Goal: Submit feedback/report problem: Submit feedback/report problem

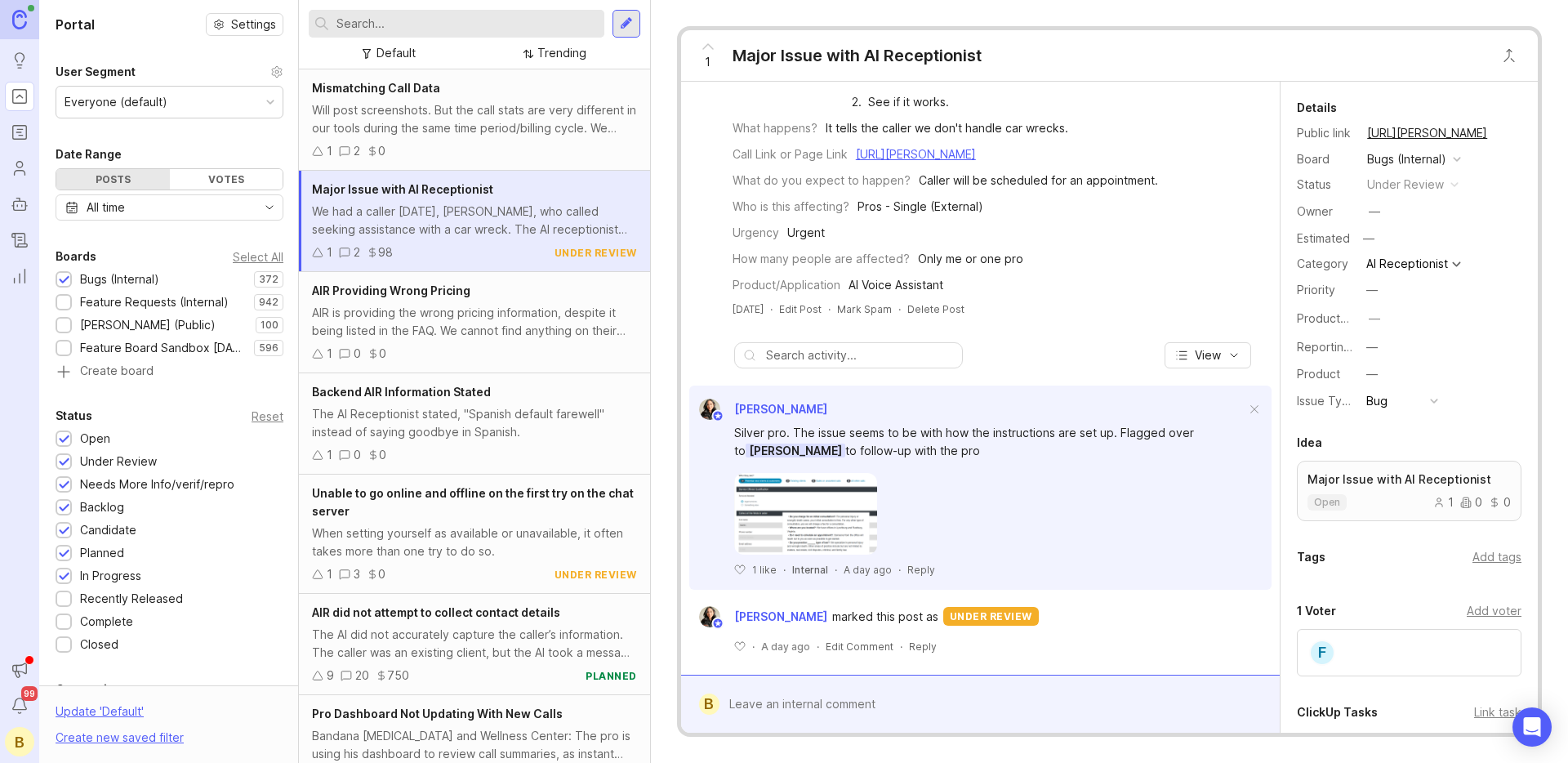
scroll to position [182, 0]
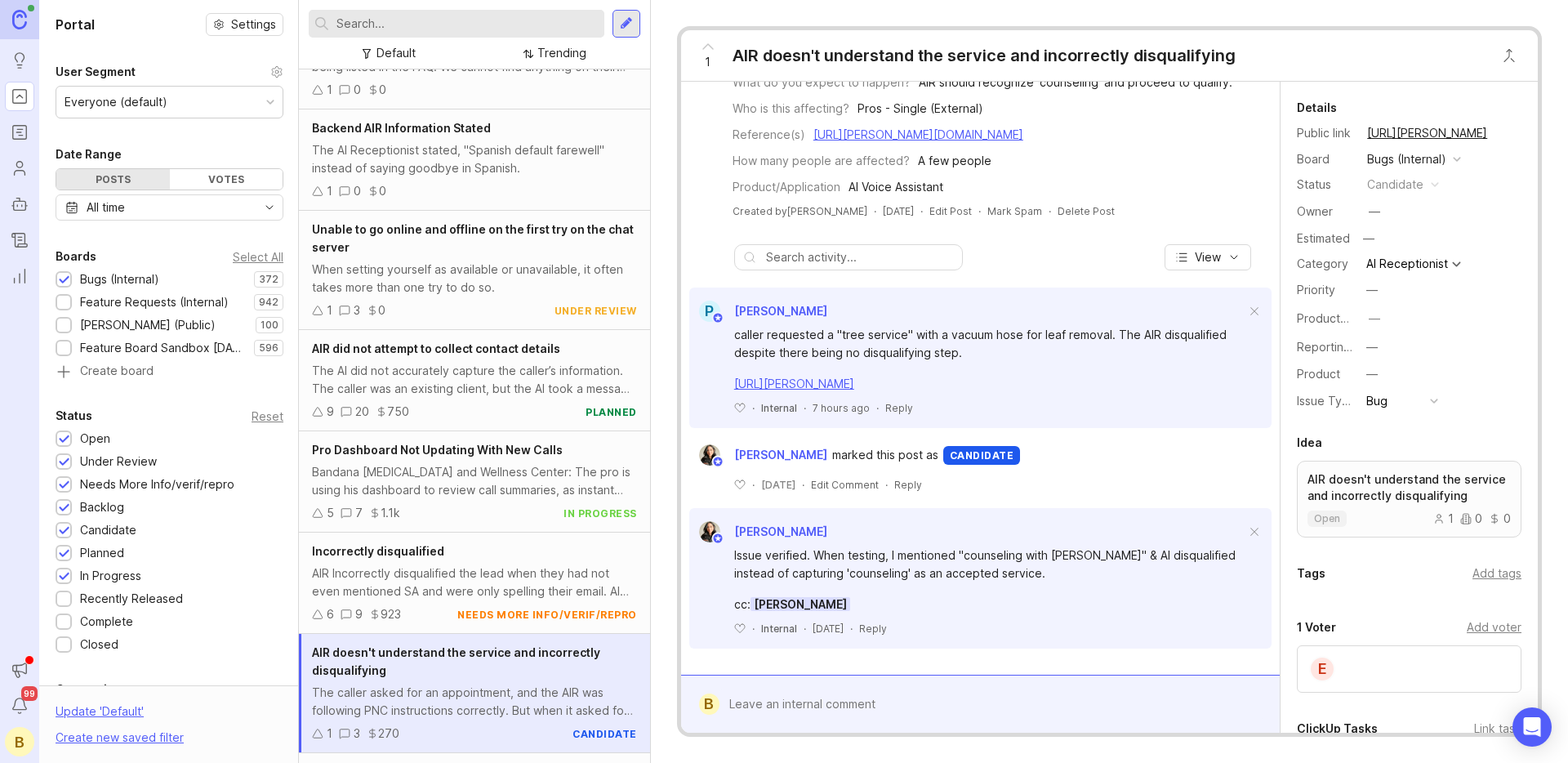
scroll to position [305, 0]
click at [907, 346] on div "caller requested a "tree service" with a vacuum hose for leaf removal. The AIR …" at bounding box center [990, 343] width 511 height 36
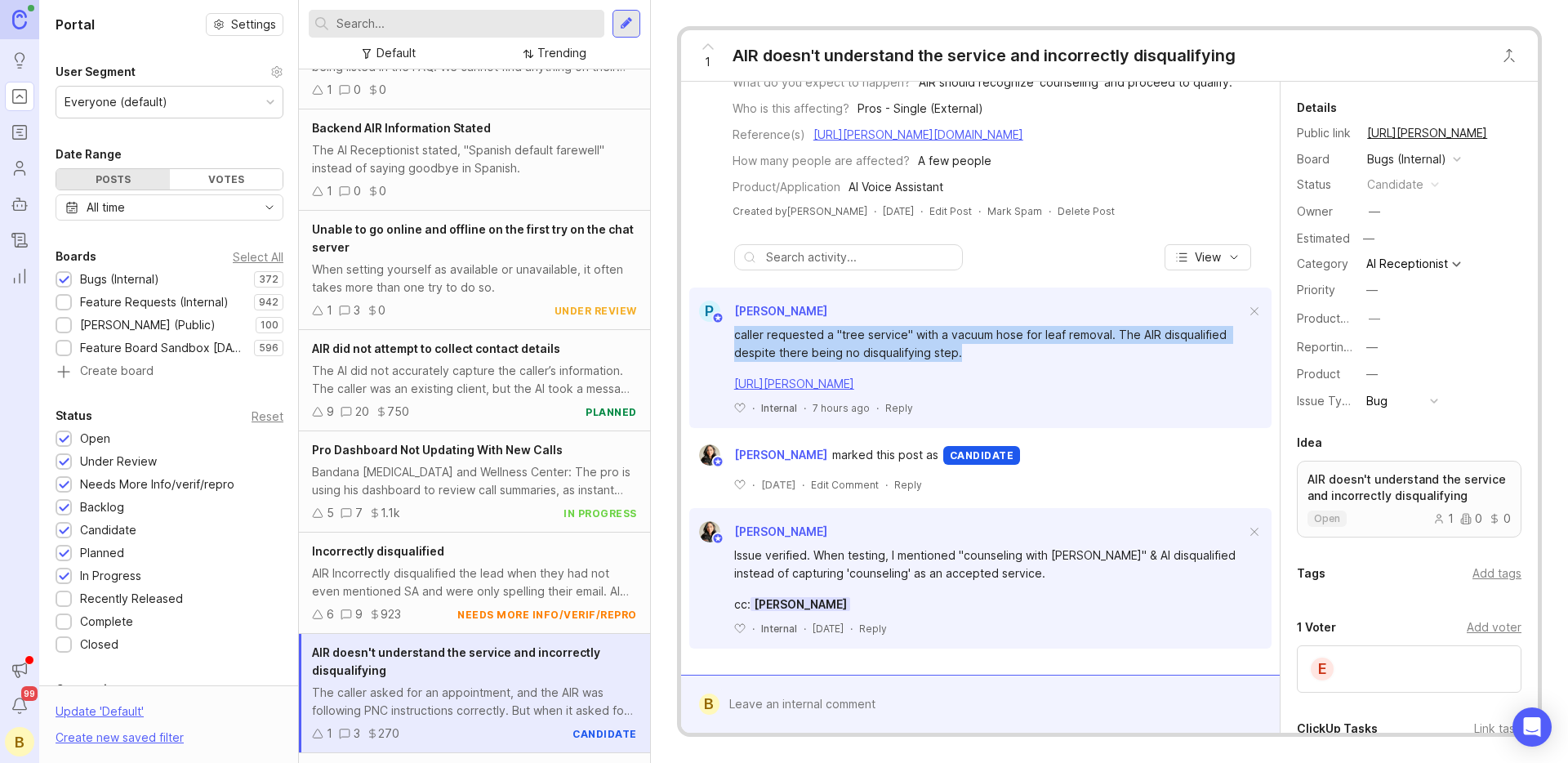
click at [907, 346] on div "caller requested a "tree service" with a vacuum hose for leaf removal. The AIR …" at bounding box center [990, 343] width 511 height 36
click at [928, 341] on div "caller requested a "tree service" with a vacuum hose for leaf removal. The AIR …" at bounding box center [990, 343] width 511 height 36
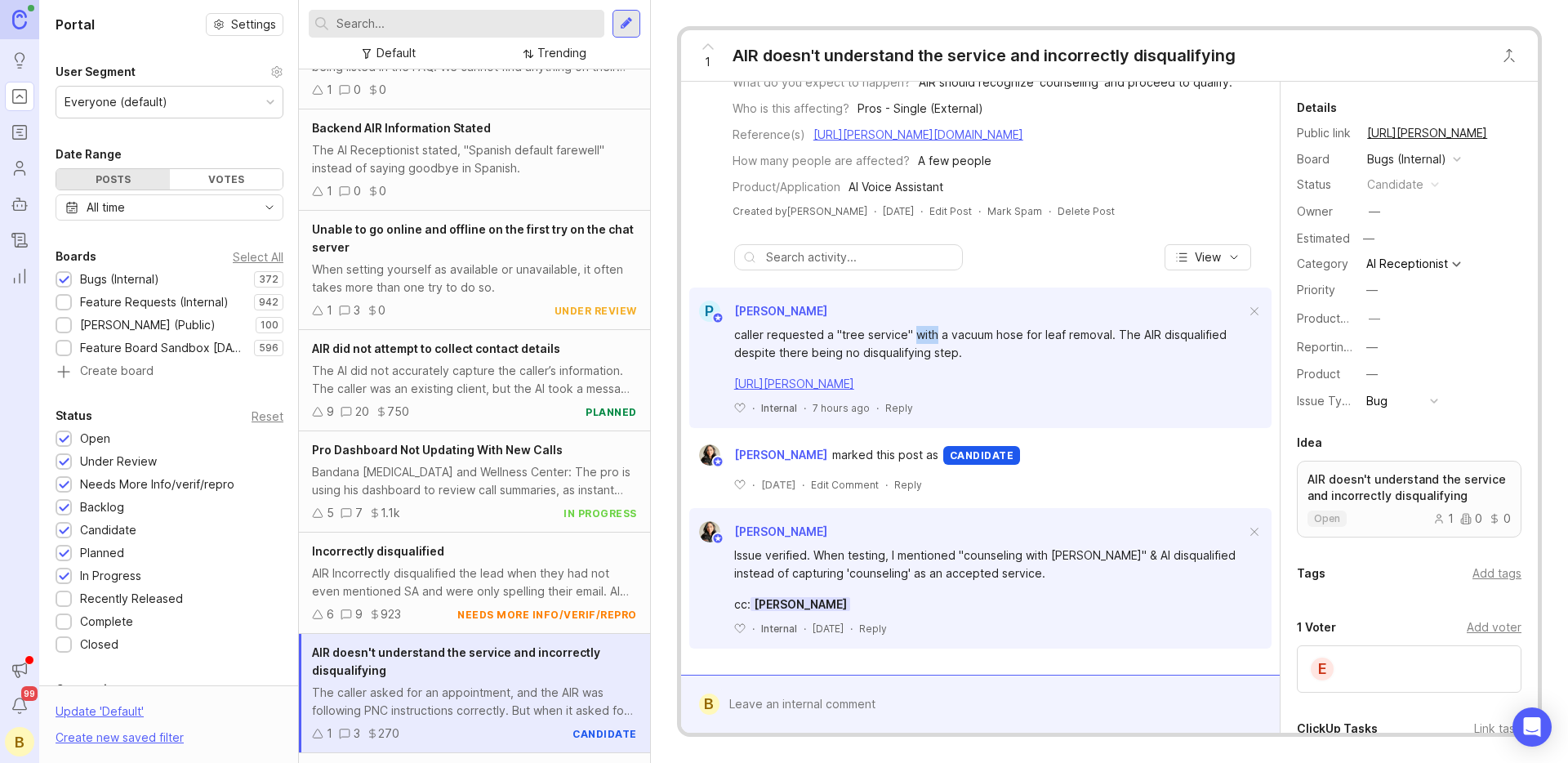
click at [928, 341] on div "caller requested a "tree service" with a vacuum hose for leaf removal. The AIR …" at bounding box center [990, 343] width 511 height 36
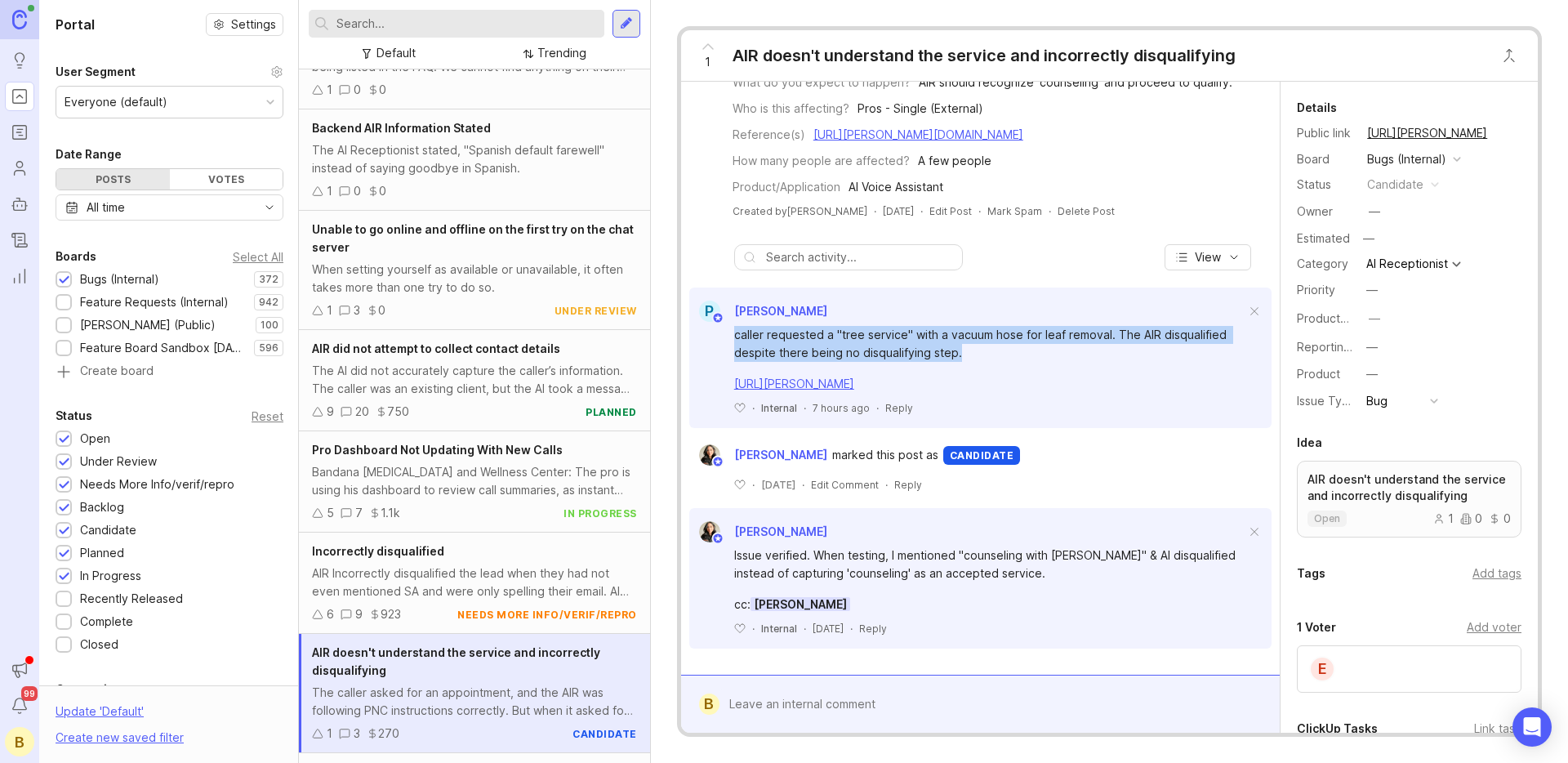
click at [928, 341] on div "caller requested a "tree service" with a vacuum hose for leaf removal. The AIR …" at bounding box center [990, 343] width 511 height 36
click at [952, 341] on div "caller requested a "tree service" with a vacuum hose for leaf removal. The AIR …" at bounding box center [990, 343] width 511 height 36
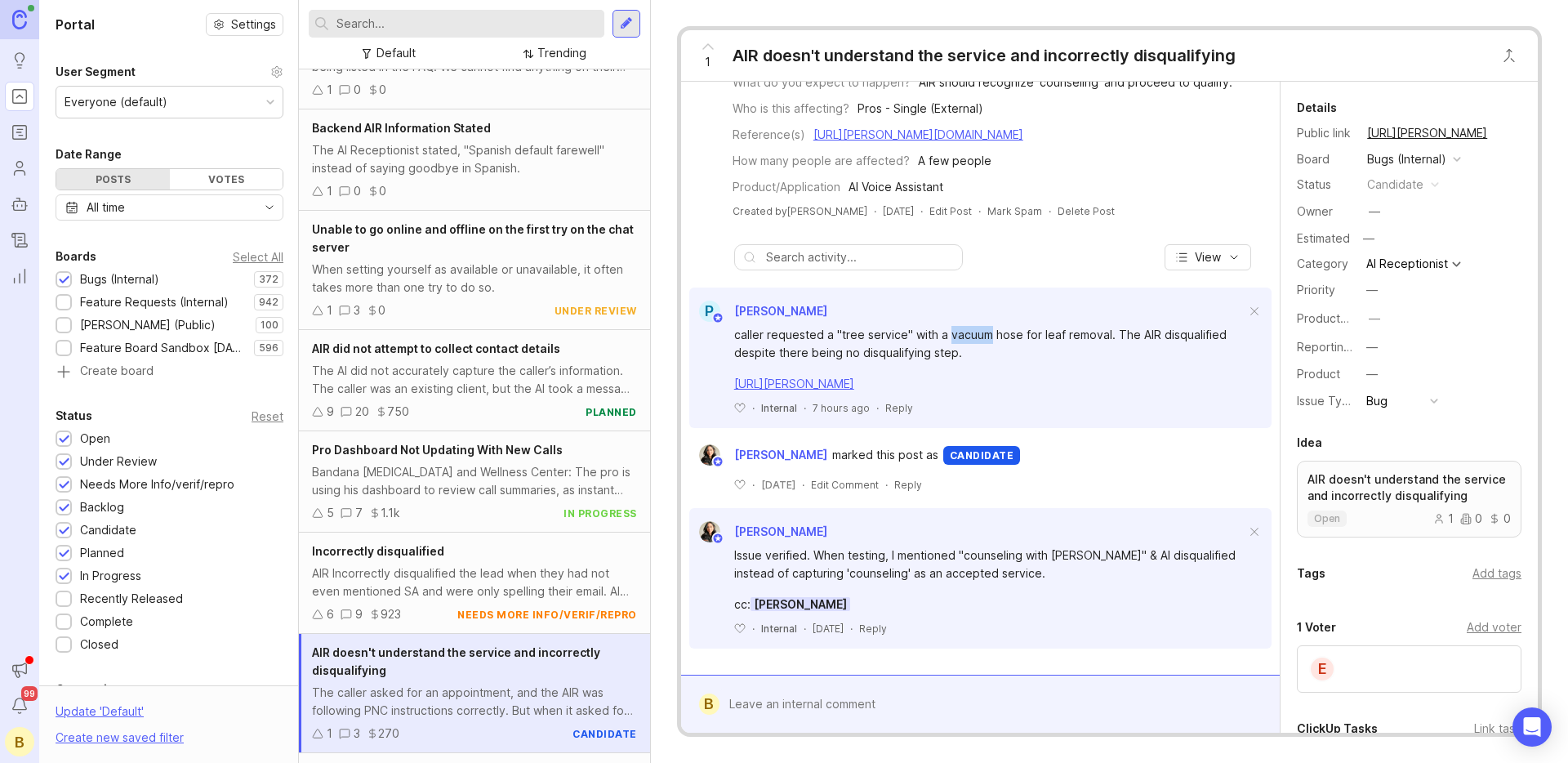
click at [952, 341] on div "caller requested a "tree service" with a vacuum hose for leaf removal. The AIR …" at bounding box center [990, 343] width 511 height 36
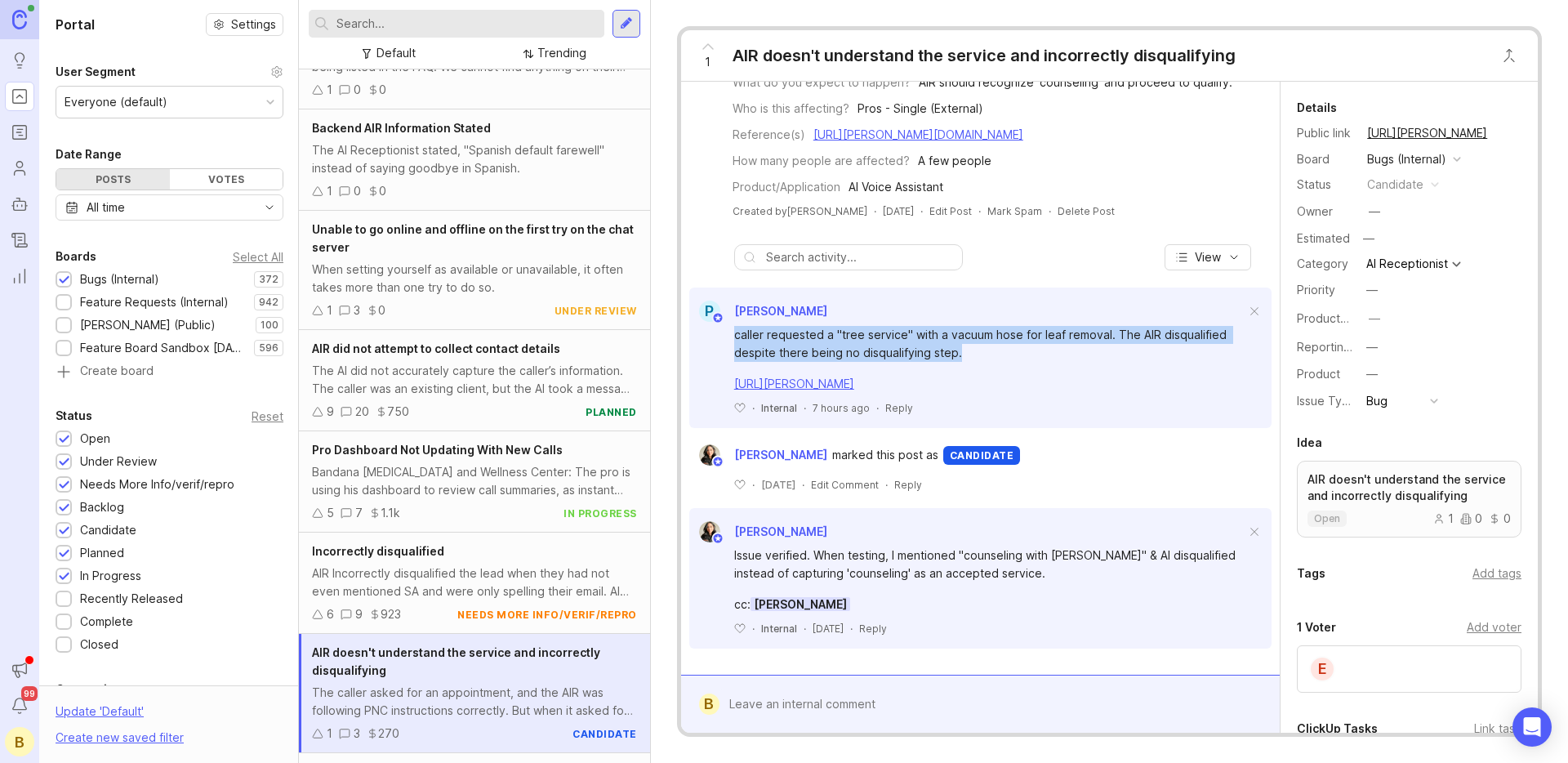
click at [952, 341] on div "caller requested a "tree service" with a vacuum hose for leaf removal. The AIR …" at bounding box center [990, 343] width 511 height 36
click at [951, 341] on div "caller requested a "tree service" with a vacuum hose for leaf removal. The AIR …" at bounding box center [990, 343] width 511 height 36
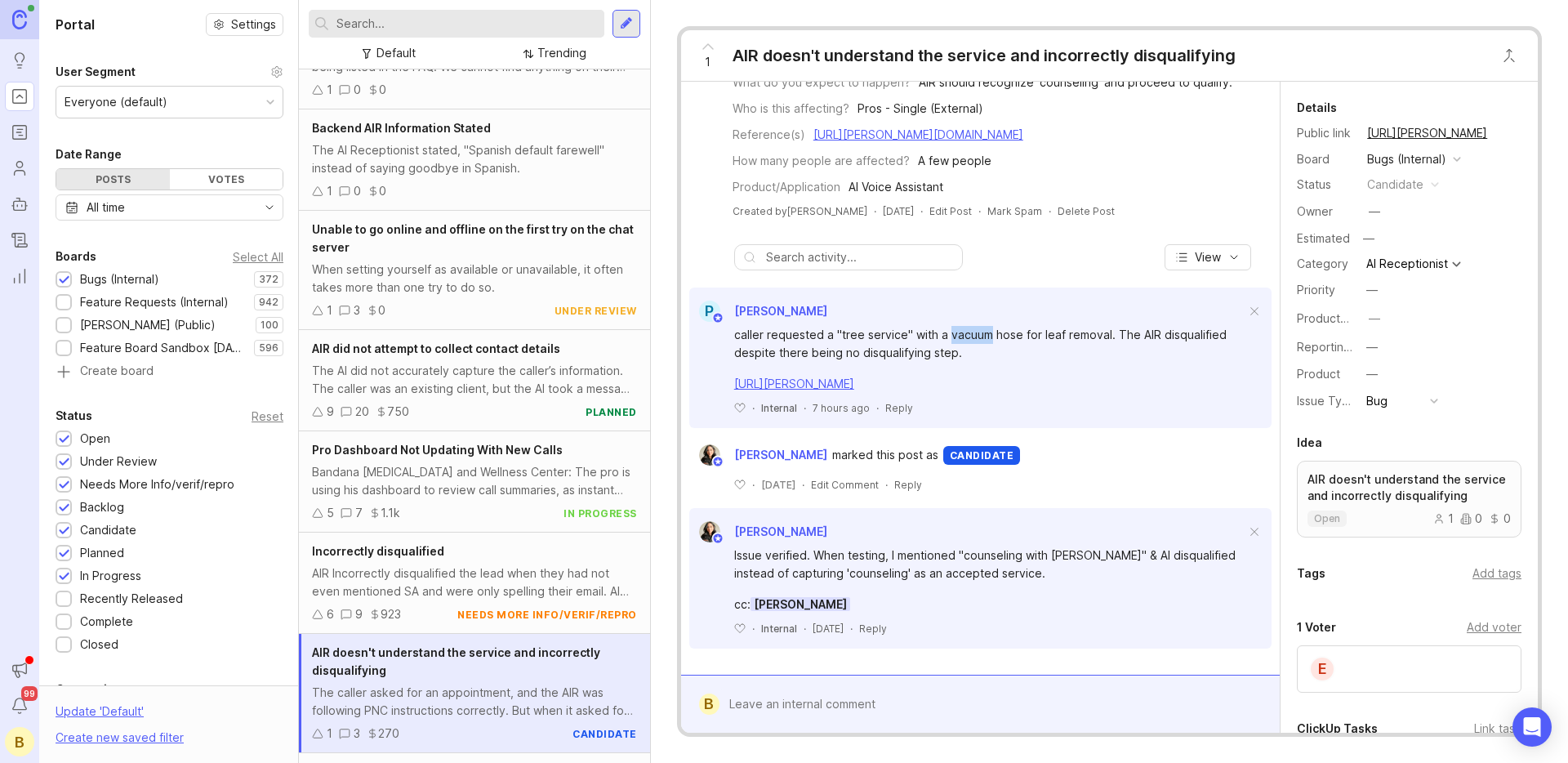
click at [951, 341] on div "caller requested a "tree service" with a vacuum hose for leaf removal. The AIR …" at bounding box center [990, 343] width 511 height 36
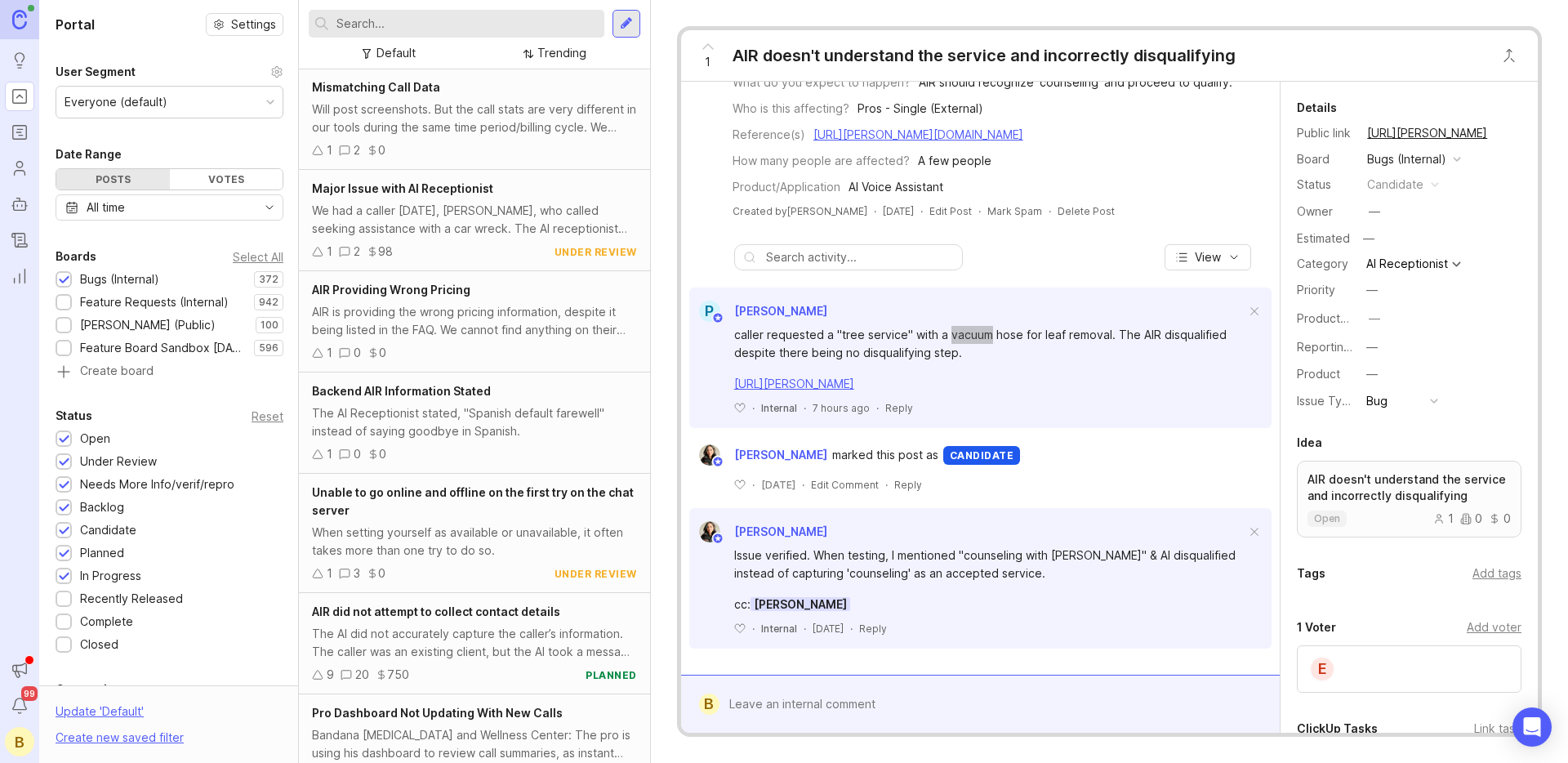
scroll to position [0, 0]
